Goal: Task Accomplishment & Management: Manage account settings

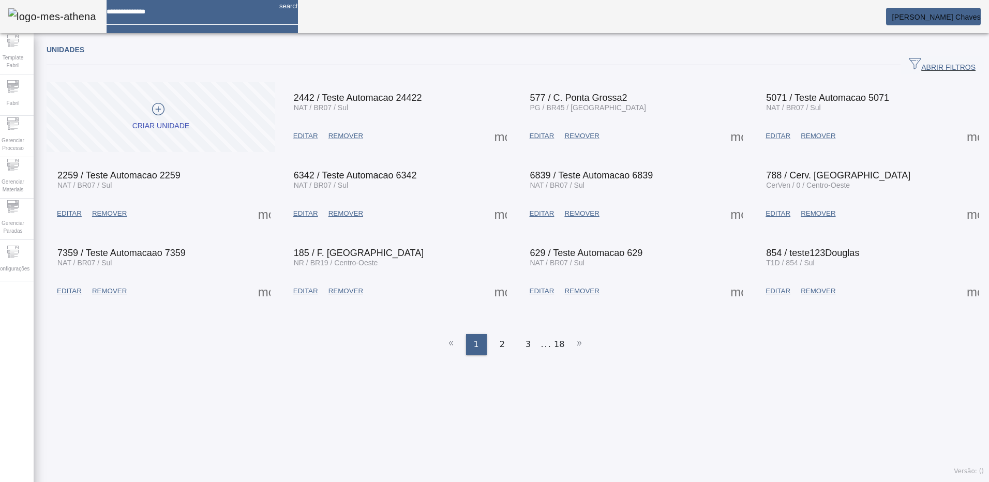
click at [361, 411] on div "Unidades ABRIR FILTROS Pesquise por Código descrição ou sigla LIMPAR FILTRAR Cr…" at bounding box center [515, 260] width 963 height 444
click at [25, 262] on span "Configurações" at bounding box center [12, 269] width 39 height 14
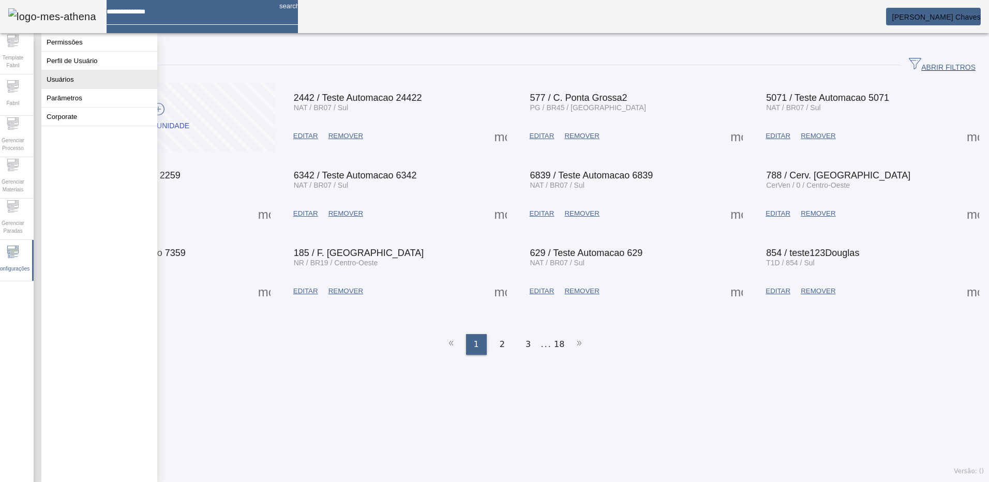
click at [51, 85] on button "Usuários" at bounding box center [99, 79] width 116 height 18
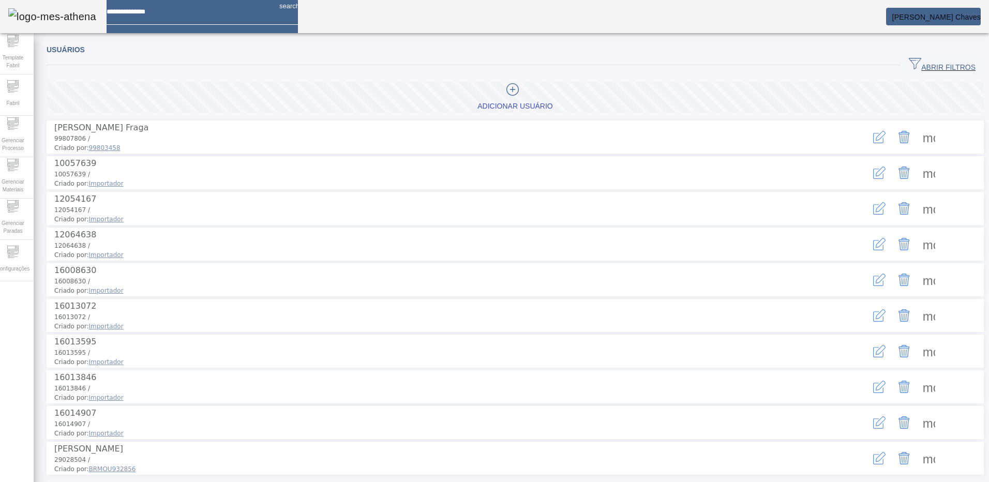
click at [941, 64] on span "ABRIR FILTROS" at bounding box center [942, 65] width 67 height 16
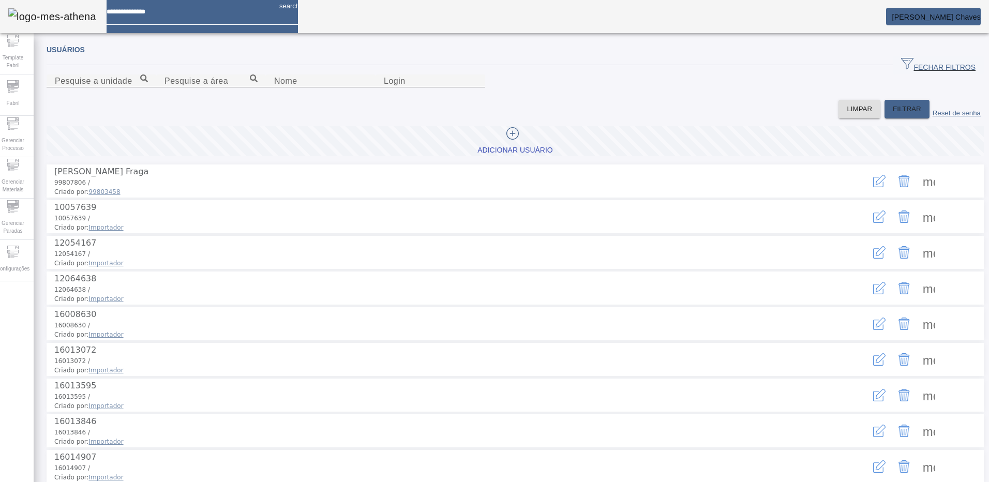
click at [873, 187] on icon "button" at bounding box center [879, 181] width 12 height 12
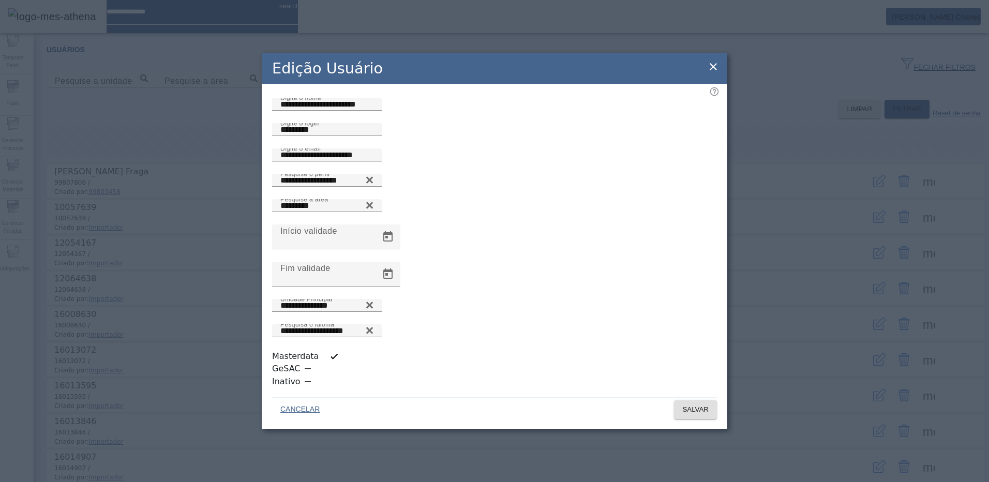
scroll to position [3, 0]
click at [718, 73] on icon at bounding box center [713, 67] width 12 height 12
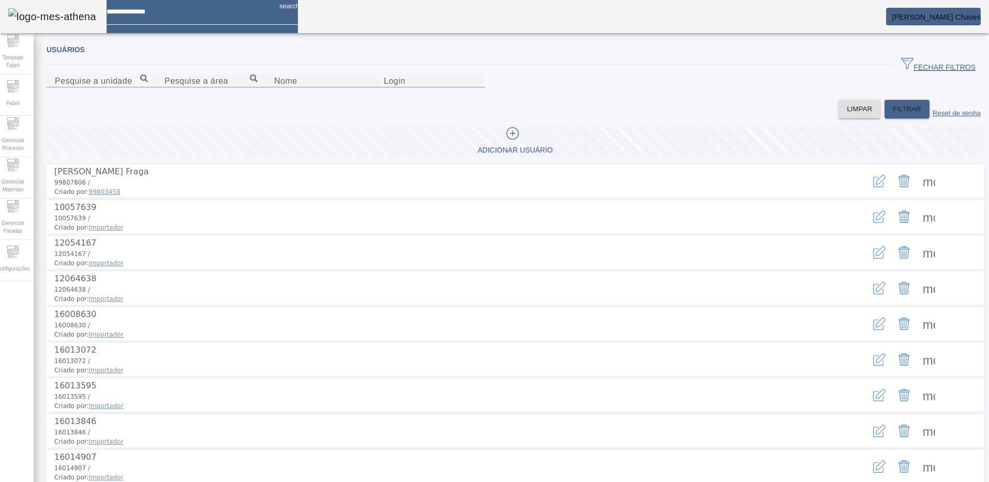
click at [920, 193] on span at bounding box center [929, 181] width 25 height 25
click at [873, 187] on icon "button" at bounding box center [879, 181] width 12 height 12
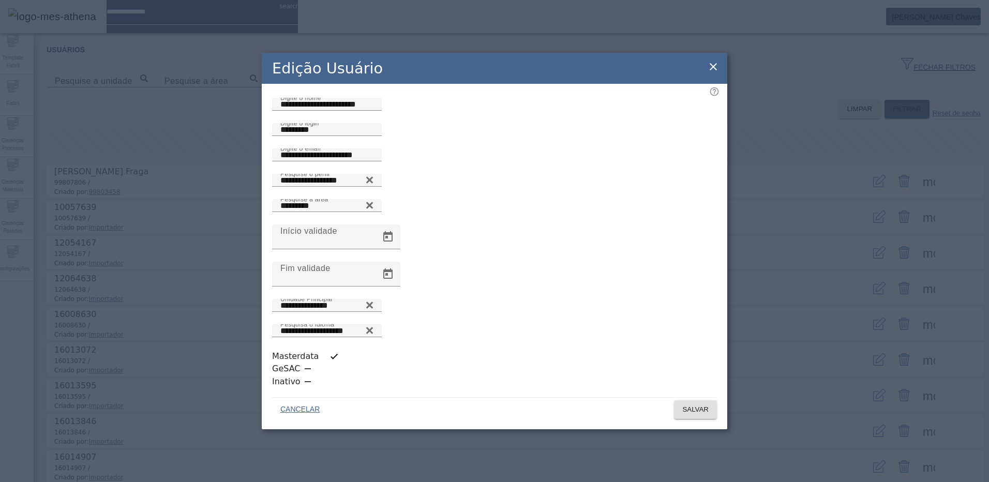
click at [713, 70] on icon at bounding box center [713, 66] width 7 height 7
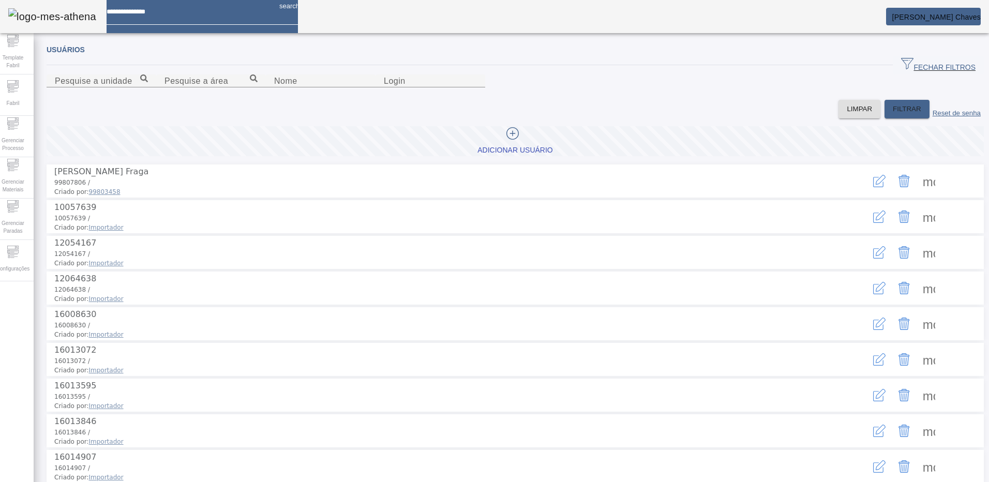
click at [922, 193] on span at bounding box center [929, 181] width 25 height 25
click at [928, 17] on span "[PERSON_NAME] Chaves" at bounding box center [936, 17] width 89 height 8
click at [274, 87] on input "Nome" at bounding box center [320, 81] width 93 height 12
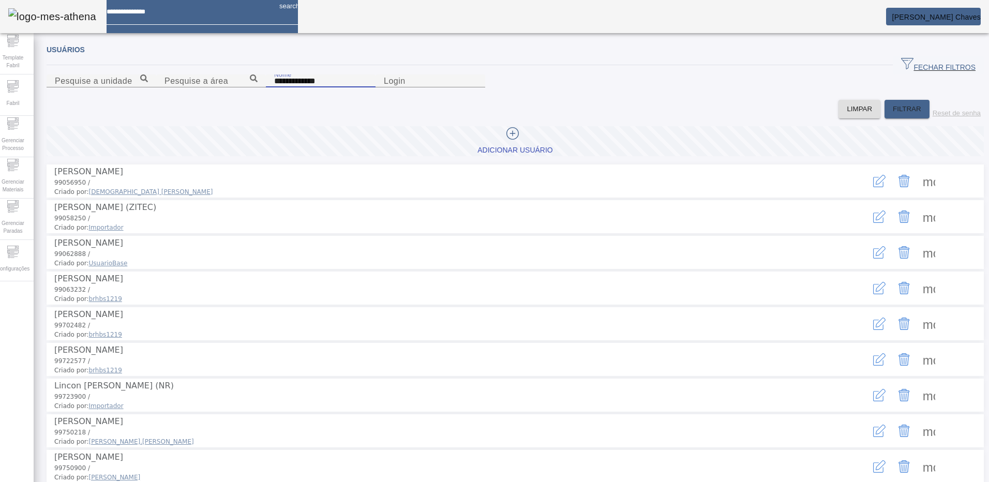
type input "**********"
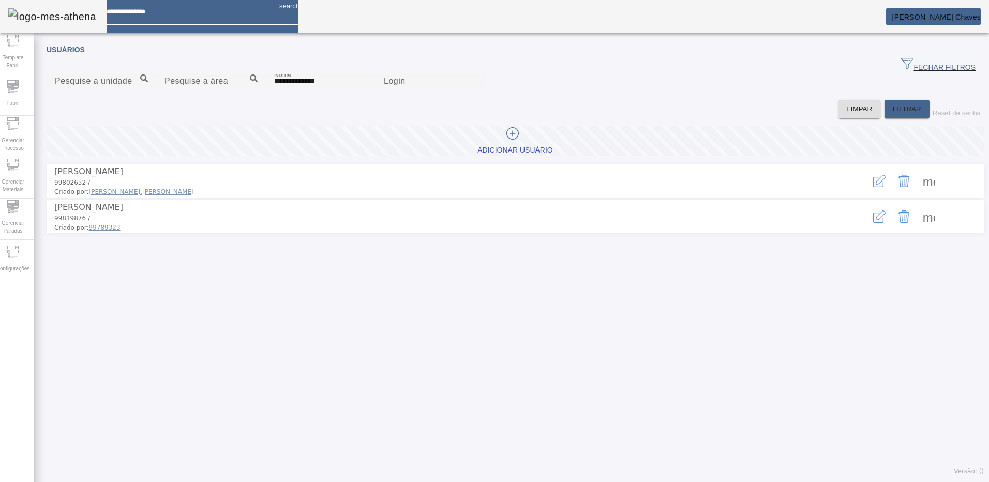
click at [876, 220] on icon "button" at bounding box center [881, 216] width 10 height 10
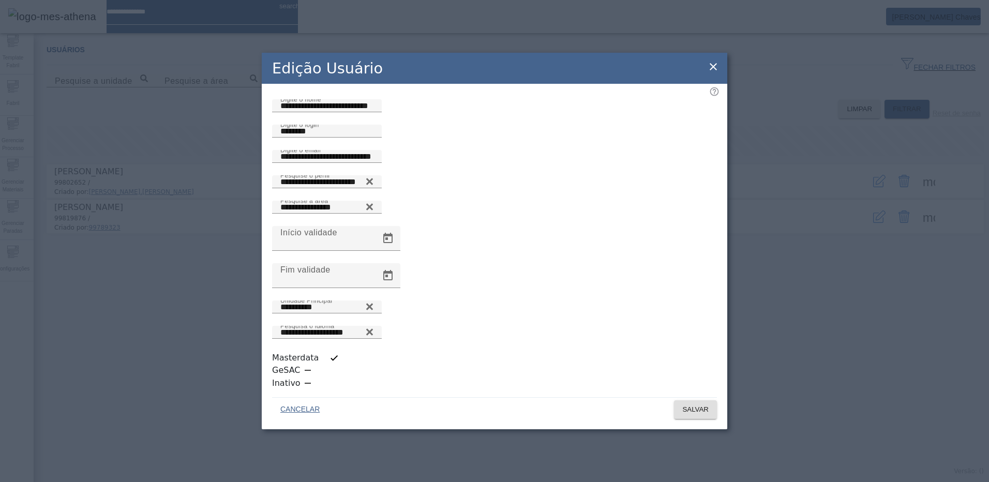
click at [719, 200] on div "**********" at bounding box center [495, 238] width 466 height 308
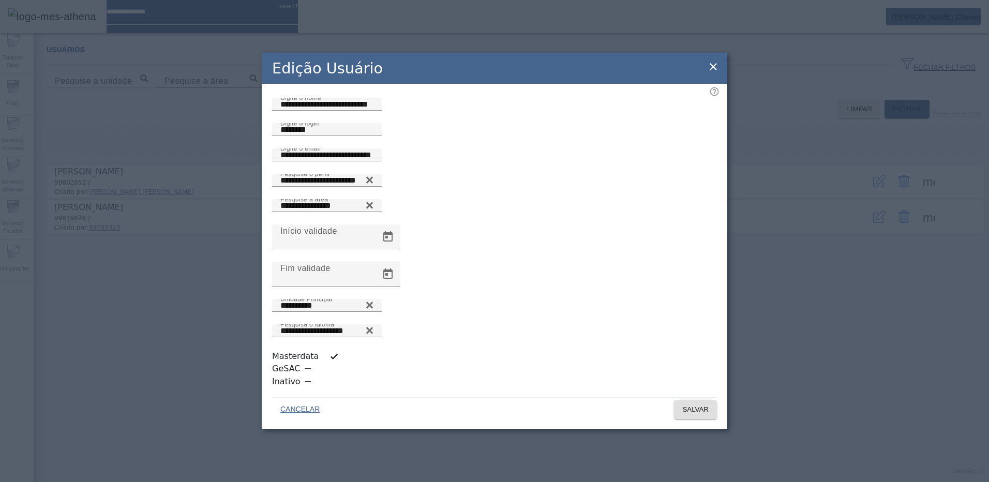
click at [712, 73] on icon at bounding box center [713, 67] width 12 height 12
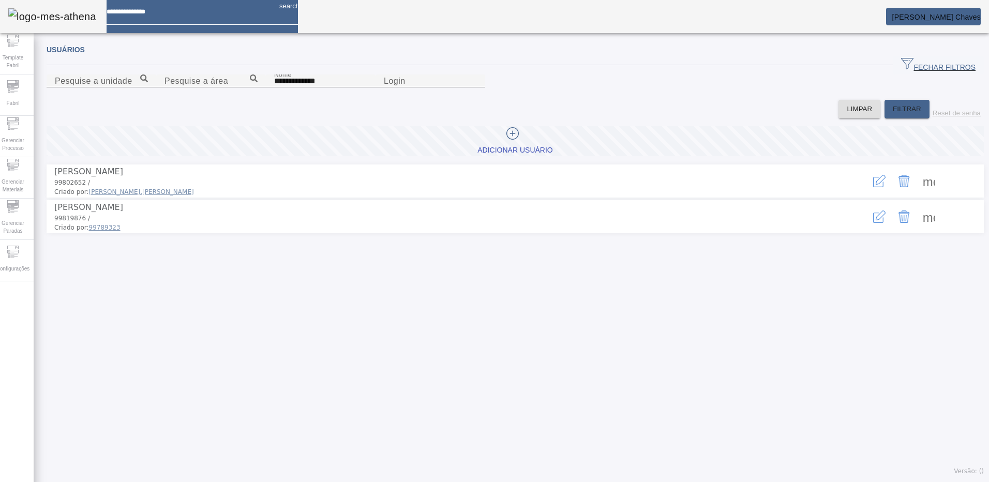
click at [917, 229] on span at bounding box center [929, 216] width 25 height 25
click at [876, 220] on icon "button" at bounding box center [881, 216] width 10 height 10
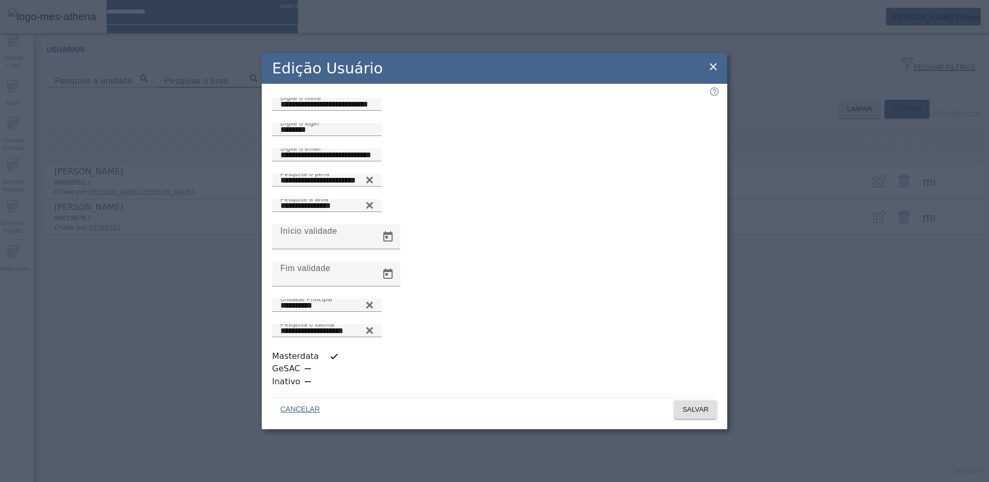
click at [710, 73] on icon at bounding box center [713, 67] width 12 height 12
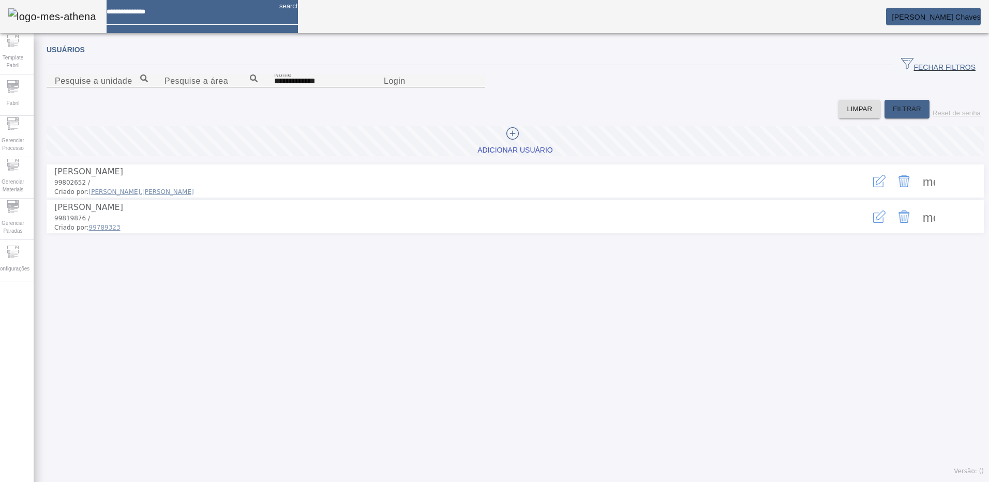
click at [922, 229] on span at bounding box center [929, 216] width 25 height 25
click at [920, 193] on span at bounding box center [929, 181] width 25 height 25
click at [917, 229] on span at bounding box center [929, 216] width 25 height 25
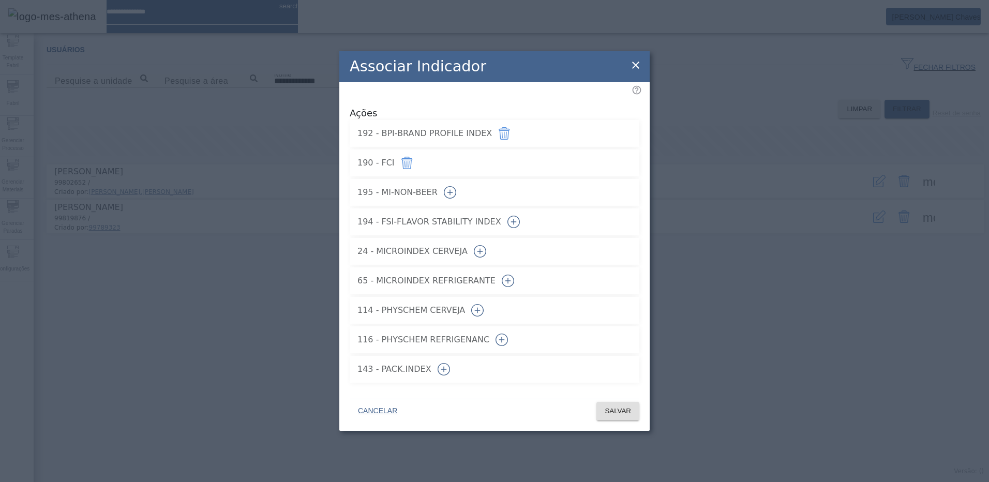
click at [638, 66] on icon at bounding box center [636, 65] width 12 height 12
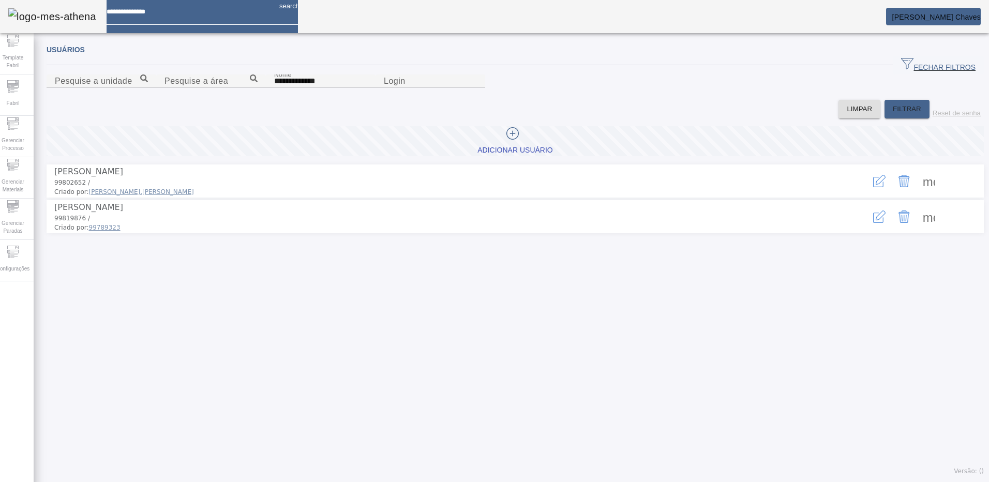
click at [921, 193] on span at bounding box center [929, 181] width 25 height 25
click at [917, 229] on span at bounding box center [929, 216] width 25 height 25
click at [873, 187] on icon "button" at bounding box center [878, 182] width 10 height 10
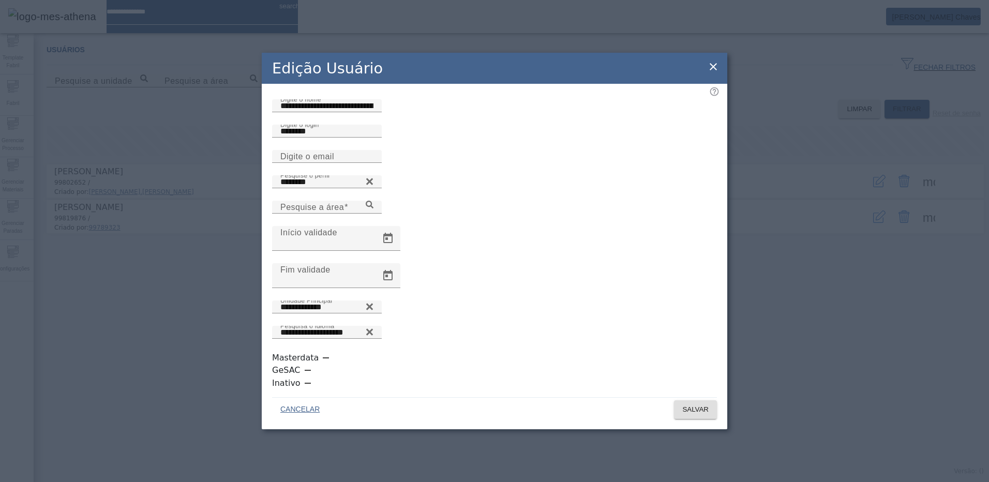
click at [713, 70] on icon at bounding box center [713, 66] width 7 height 7
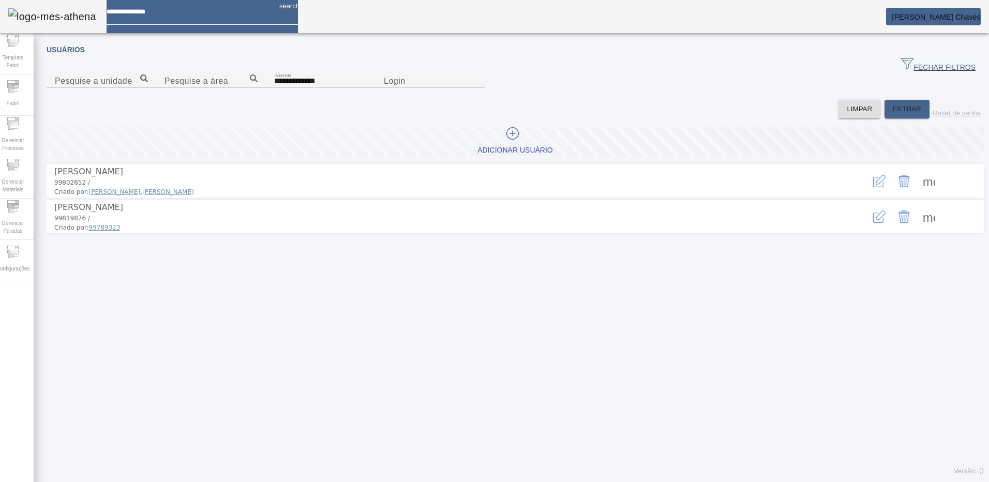
click at [918, 193] on span at bounding box center [929, 181] width 25 height 25
click at [158, 353] on div "**********" at bounding box center [515, 260] width 963 height 444
click at [873, 223] on icon "button" at bounding box center [879, 217] width 12 height 12
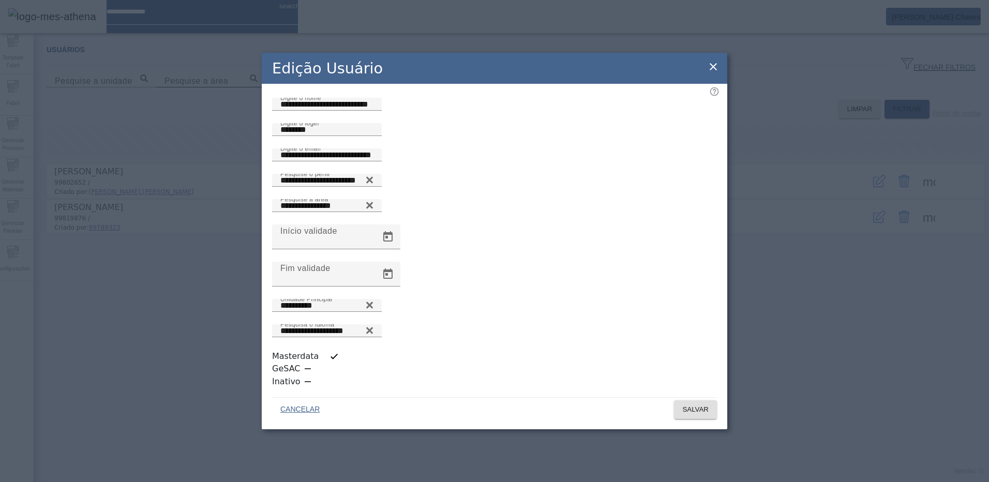
click at [713, 73] on icon at bounding box center [713, 67] width 12 height 12
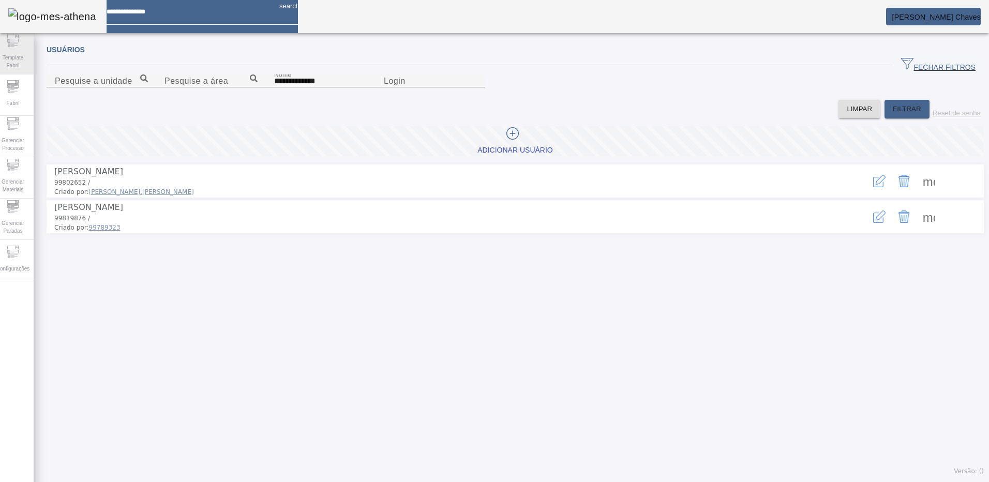
click at [24, 55] on span "Template Fabril" at bounding box center [12, 62] width 31 height 22
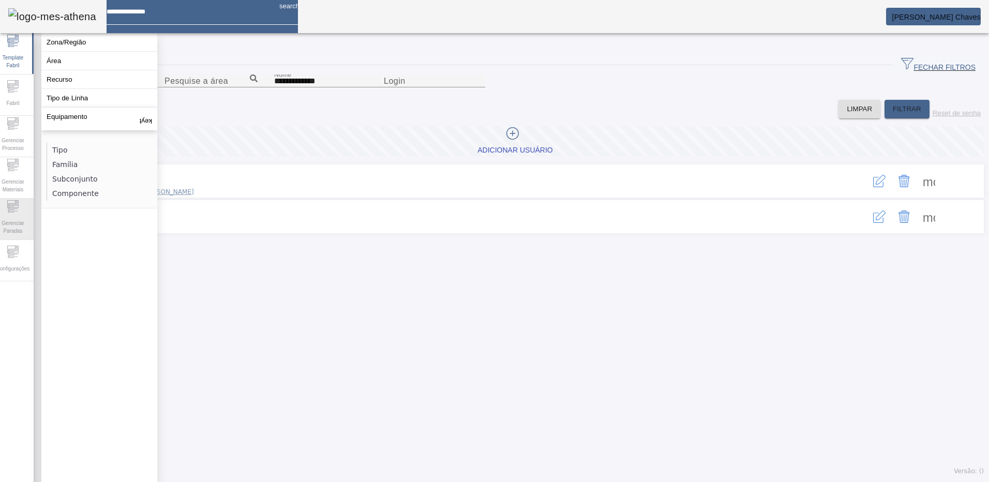
click at [5, 239] on div "Gerenciar Paradas" at bounding box center [12, 219] width 41 height 41
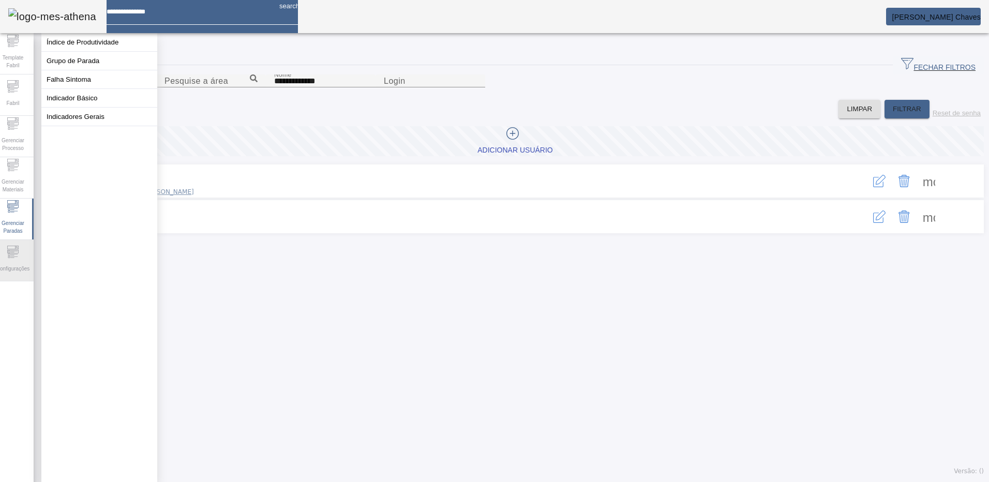
click at [11, 252] on div "Configurações" at bounding box center [12, 260] width 41 height 41
click at [87, 62] on button "Perfil de Usuário" at bounding box center [99, 61] width 116 height 18
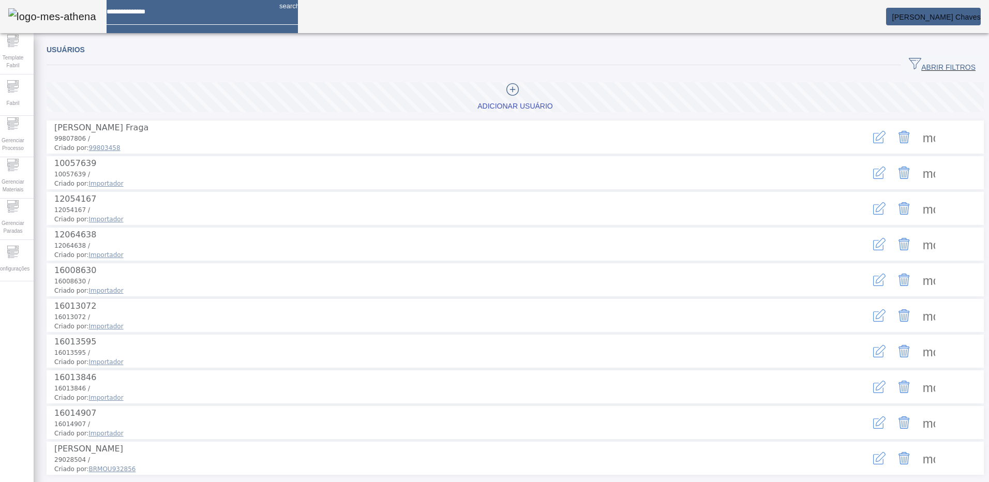
click at [873, 173] on icon "button" at bounding box center [879, 173] width 12 height 12
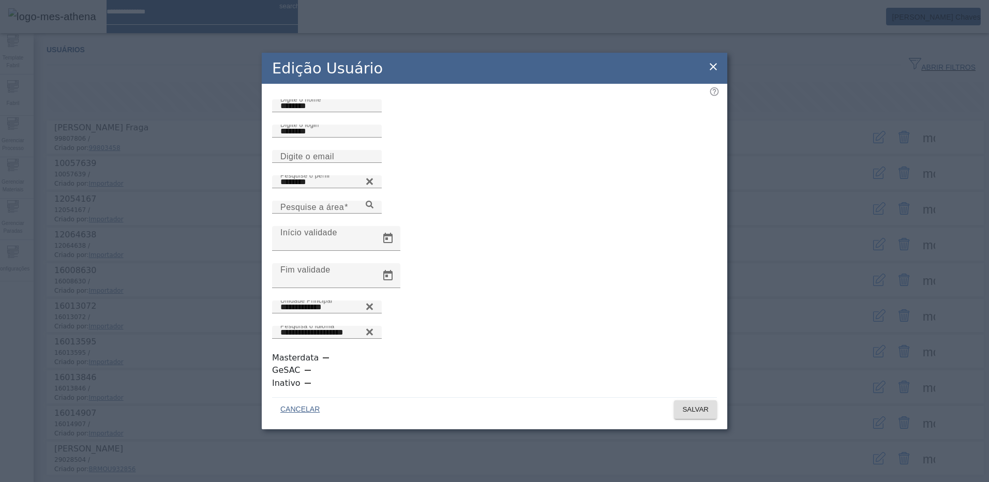
click at [710, 70] on icon at bounding box center [713, 66] width 7 height 7
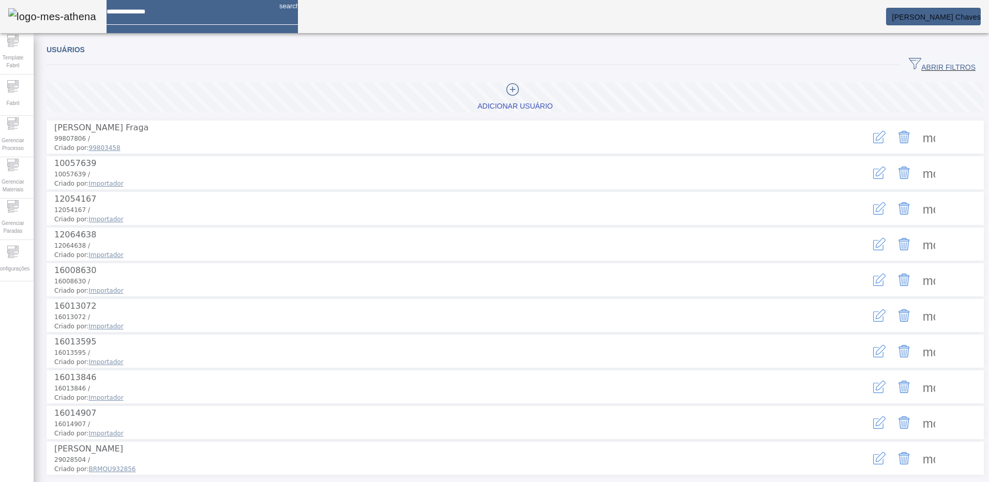
click at [441, 39] on div "Usuários ABRIR FILTROS Pesquise a unidade Pesquise a área Nome Login LIMPAR FIL…" at bounding box center [515, 260] width 963 height 444
click at [917, 172] on span at bounding box center [929, 172] width 25 height 25
click at [698, 482] on div at bounding box center [494, 482] width 989 height 0
click at [917, 249] on span at bounding box center [929, 244] width 25 height 25
click at [565, 482] on div at bounding box center [494, 482] width 989 height 0
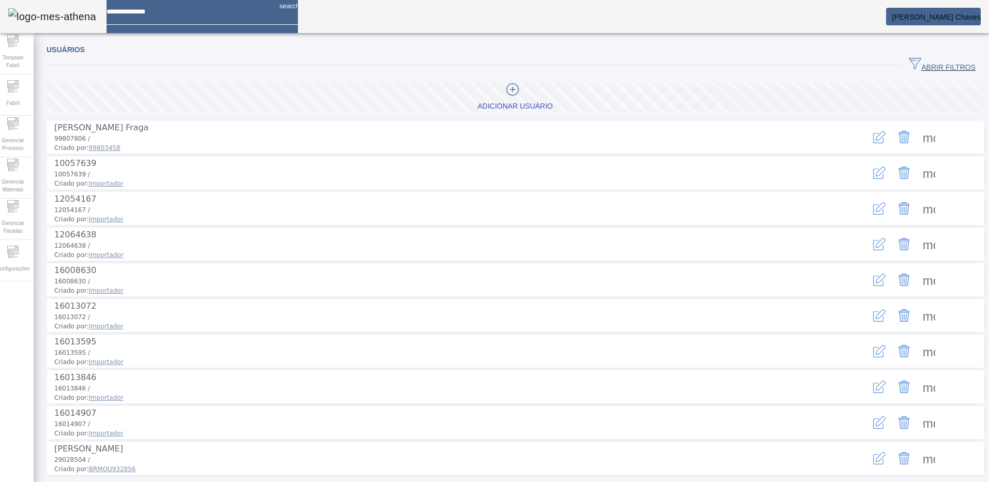
click at [925, 62] on span "ABRIR FILTROS" at bounding box center [942, 65] width 67 height 16
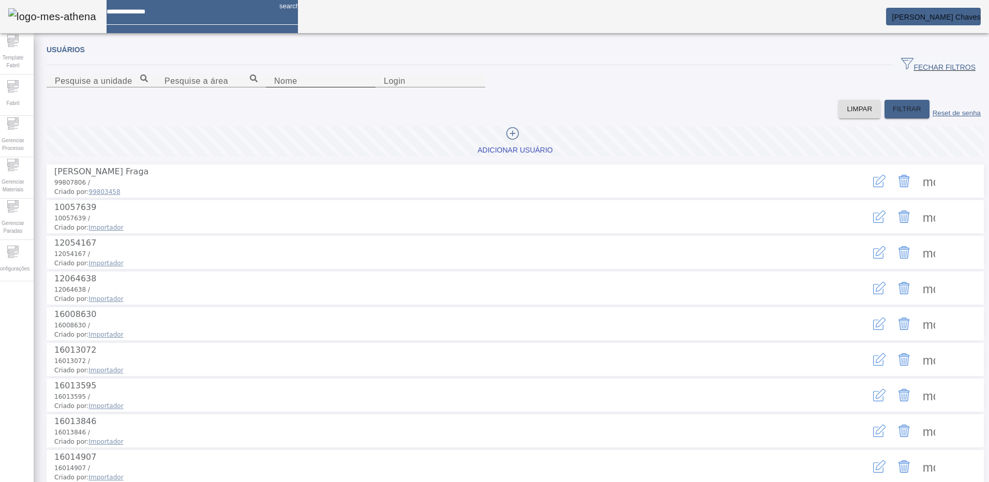
click at [274, 87] on input "Nome" at bounding box center [320, 81] width 93 height 12
type input "**********"
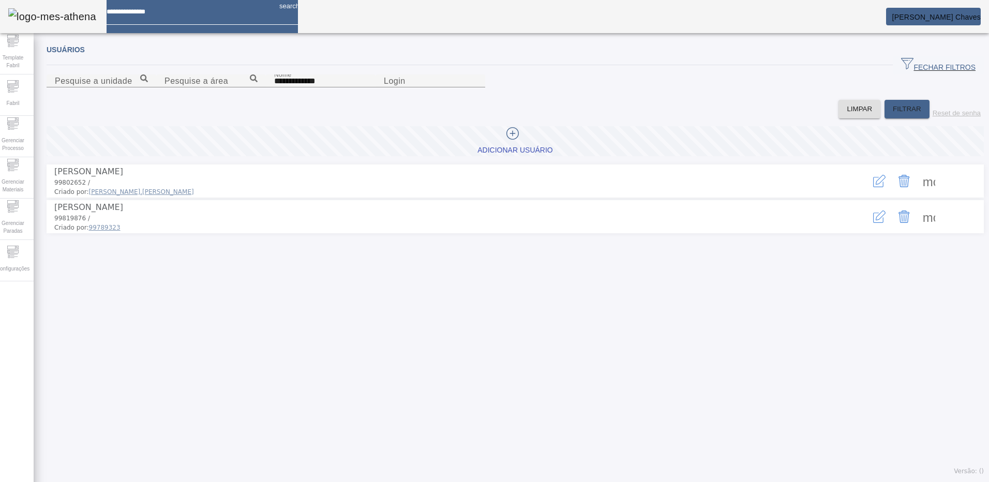
click at [918, 193] on span at bounding box center [929, 181] width 25 height 25
click at [773, 482] on div at bounding box center [494, 482] width 989 height 0
click at [917, 229] on span at bounding box center [929, 216] width 25 height 25
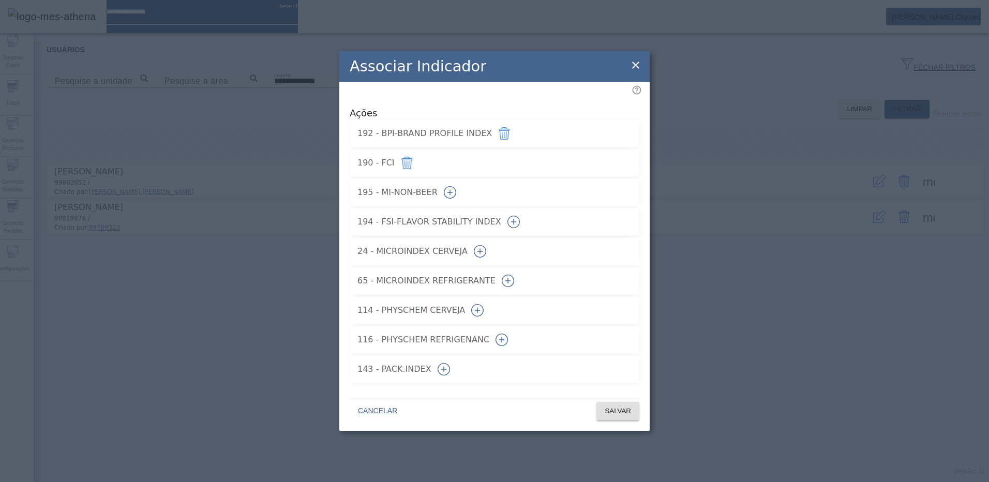
click at [635, 65] on icon at bounding box center [636, 65] width 12 height 12
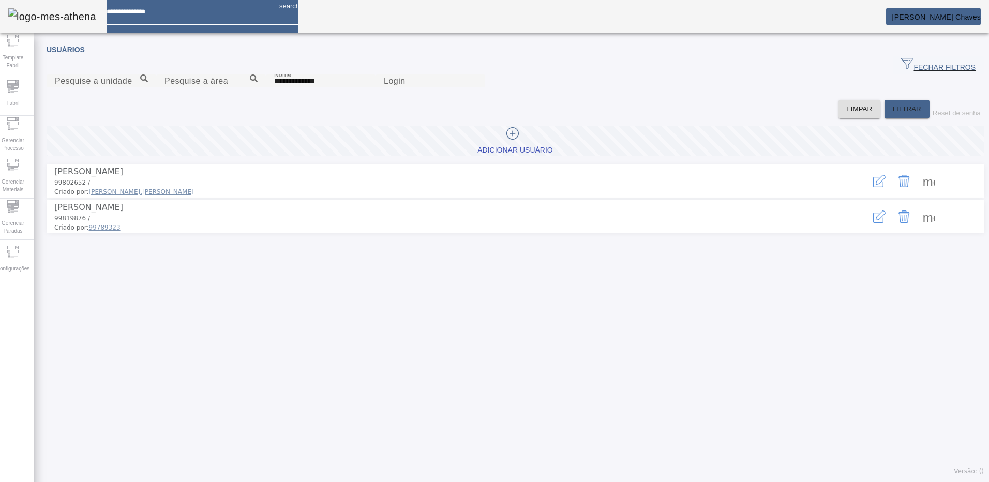
click at [873, 223] on icon "button" at bounding box center [879, 217] width 12 height 12
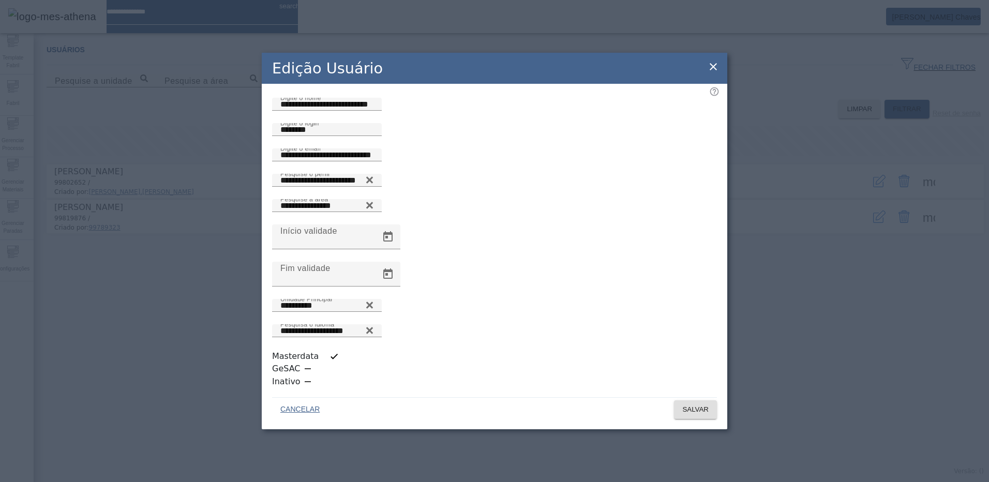
scroll to position [3, 0]
click at [715, 73] on icon at bounding box center [713, 67] width 12 height 12
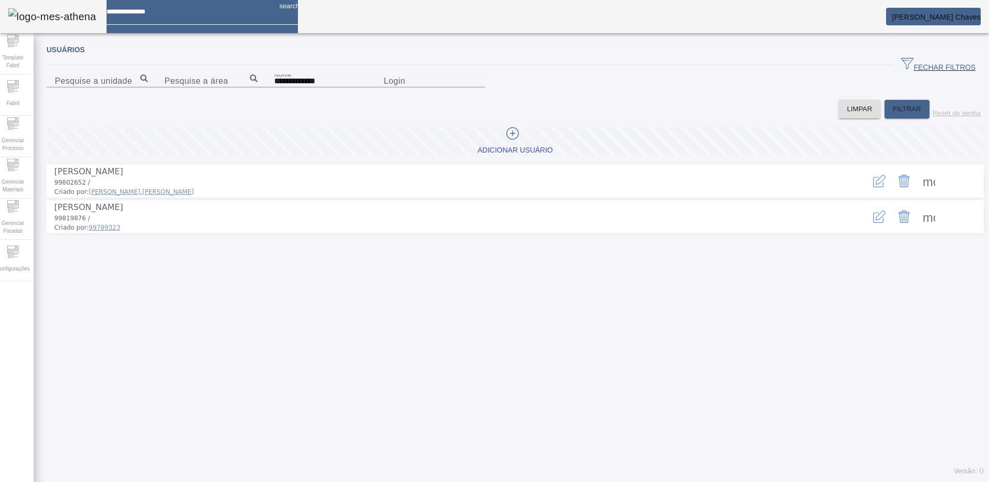
click at [920, 229] on span at bounding box center [929, 216] width 25 height 25
click at [723, 482] on div at bounding box center [494, 482] width 989 height 0
click at [494, 382] on div "**********" at bounding box center [515, 260] width 963 height 444
